Goal: Consume media (video, audio)

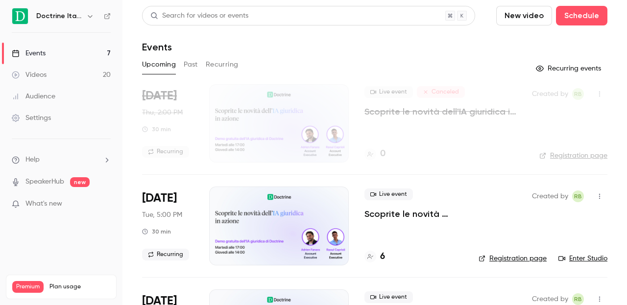
click at [192, 63] on button "Past" at bounding box center [191, 65] width 14 height 16
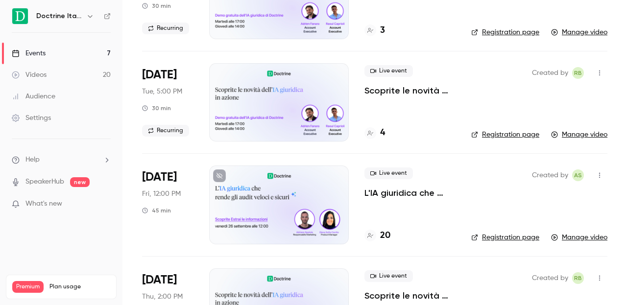
scroll to position [348, 0]
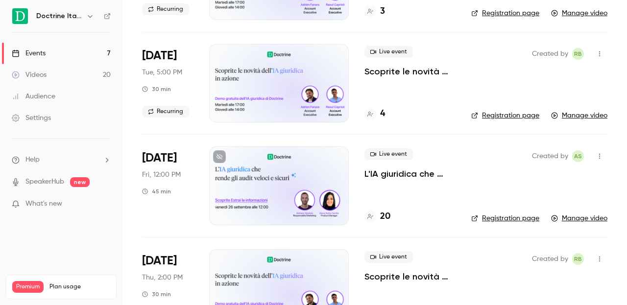
click at [279, 69] on div at bounding box center [279, 83] width 140 height 78
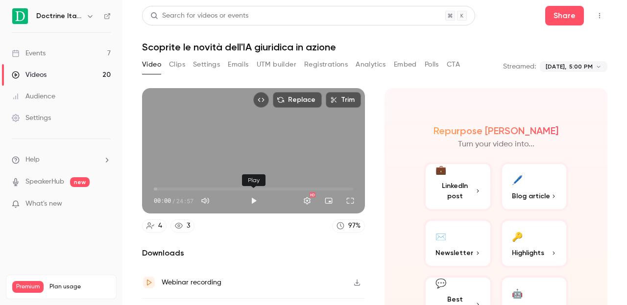
click at [253, 199] on button "Play" at bounding box center [254, 201] width 20 height 20
click at [252, 203] on button "Pause" at bounding box center [254, 201] width 20 height 20
type input "***"
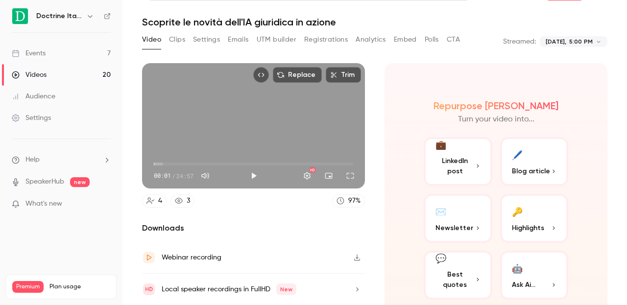
scroll to position [57, 0]
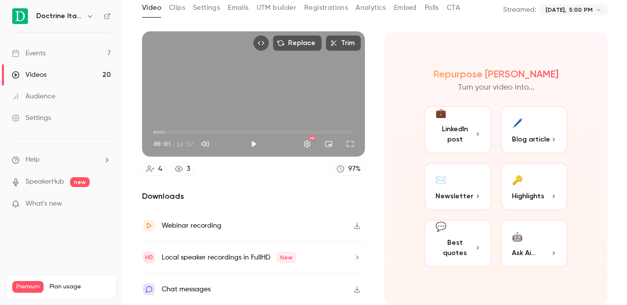
click at [454, 132] on span "LinkedIn post" at bounding box center [454, 134] width 39 height 21
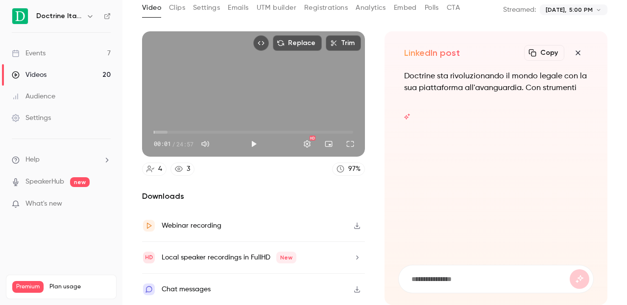
click at [538, 52] on button "Copy" at bounding box center [544, 53] width 40 height 16
click at [575, 49] on icon "button" at bounding box center [578, 53] width 12 height 8
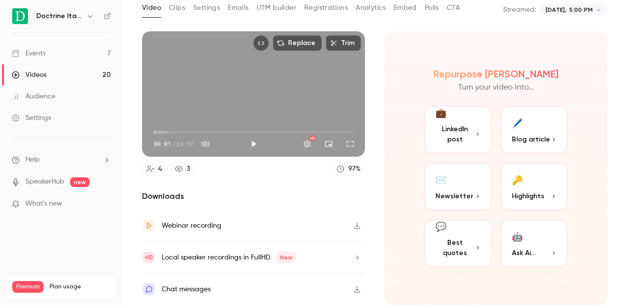
click at [356, 225] on icon "button" at bounding box center [357, 225] width 8 height 7
